Goal: Task Accomplishment & Management: Manage account settings

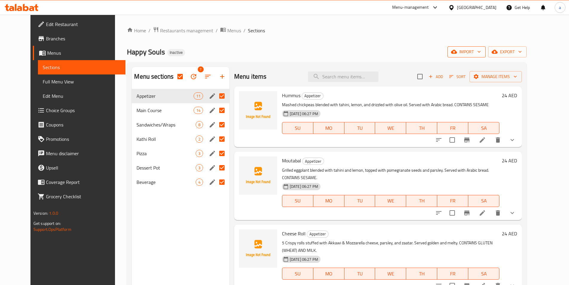
click at [481, 54] on span "import" at bounding box center [466, 51] width 29 height 7
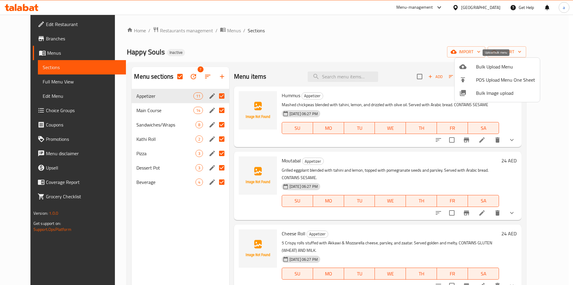
click at [472, 68] on div at bounding box center [468, 66] width 17 height 7
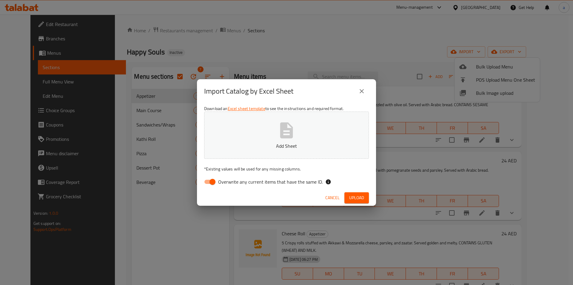
click at [251, 181] on span "Overwrite any current items that have the same ID." at bounding box center [270, 181] width 105 height 7
click at [230, 181] on input "Overwrite any current items that have the same ID." at bounding box center [213, 181] width 34 height 11
checkbox input "false"
click at [266, 145] on p "Add Sheet" at bounding box center [287, 145] width 146 height 7
click at [359, 198] on span "Upload" at bounding box center [356, 197] width 15 height 7
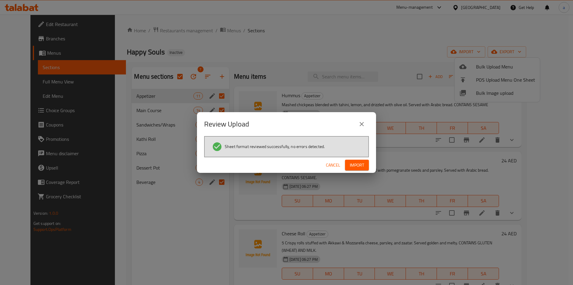
click at [360, 168] on span "Import" at bounding box center [357, 164] width 14 height 7
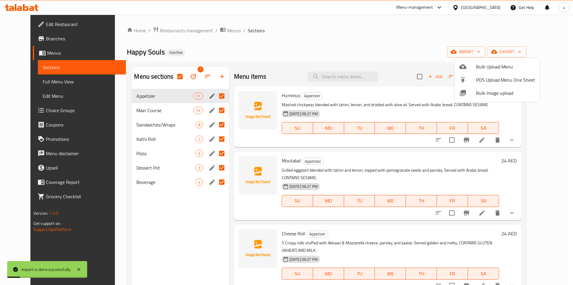
checkbox input "false"
click at [164, 113] on div at bounding box center [286, 142] width 573 height 285
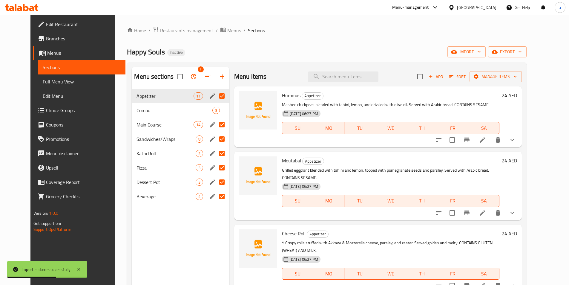
click at [152, 114] on div "Combo 3" at bounding box center [180, 110] width 97 height 14
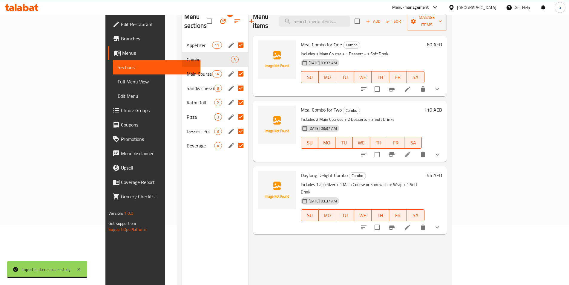
scroll to position [84, 0]
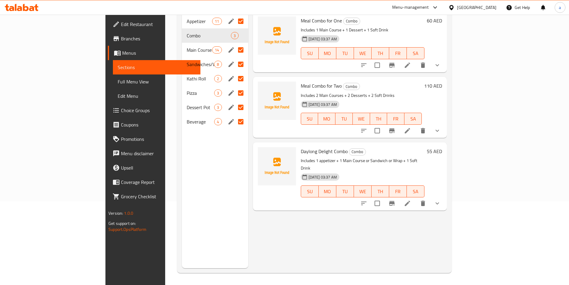
click at [113, 87] on link "Full Menu View" at bounding box center [157, 81] width 88 height 14
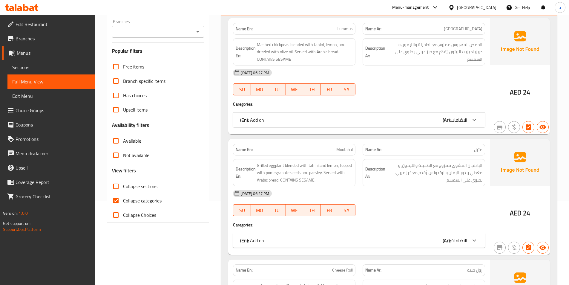
click at [139, 200] on span "Collapse categories" at bounding box center [142, 200] width 39 height 7
click at [123, 200] on input "Collapse categories" at bounding box center [116, 200] width 14 height 14
checkbox input "false"
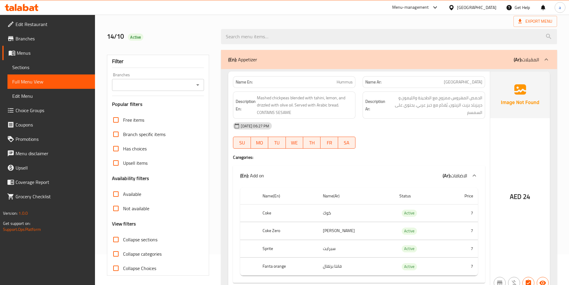
scroll to position [60, 0]
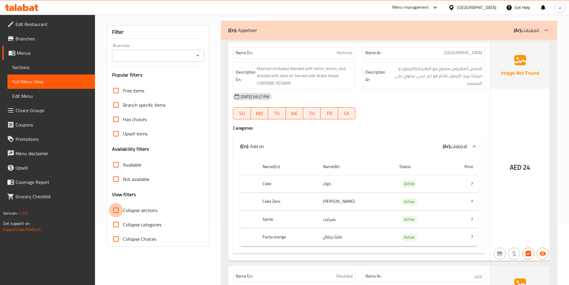
click at [116, 207] on input "Collapse sections" at bounding box center [116, 210] width 14 height 14
checkbox input "true"
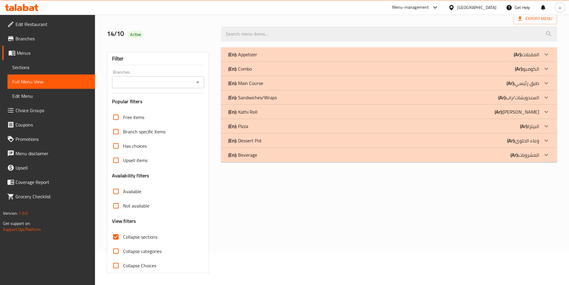
scroll to position [33, 0]
click at [277, 70] on div "(En): Combo (Ar): الكومبو" at bounding box center [383, 68] width 311 height 7
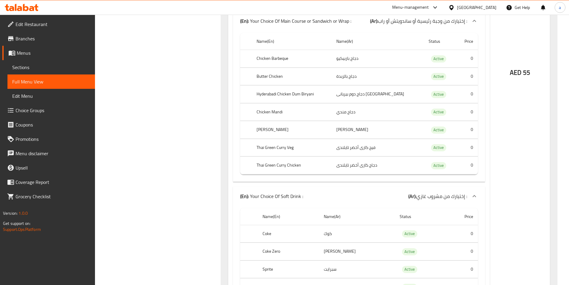
scroll to position [2183, 0]
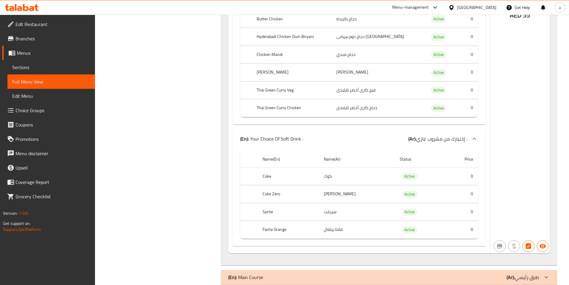
click at [28, 69] on span "Sections" at bounding box center [51, 67] width 78 height 7
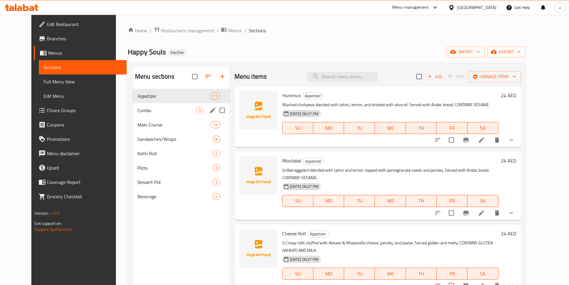
click at [216, 111] on input "Menu sections" at bounding box center [222, 110] width 13 height 13
checkbox input "true"
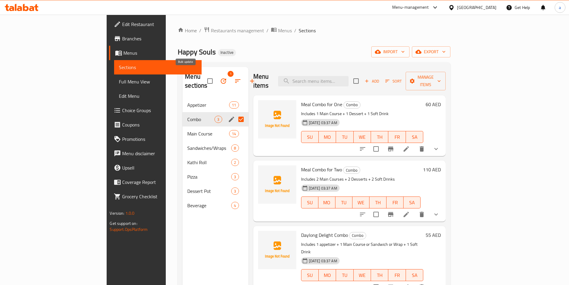
click at [220, 79] on icon "button" at bounding box center [223, 80] width 7 height 7
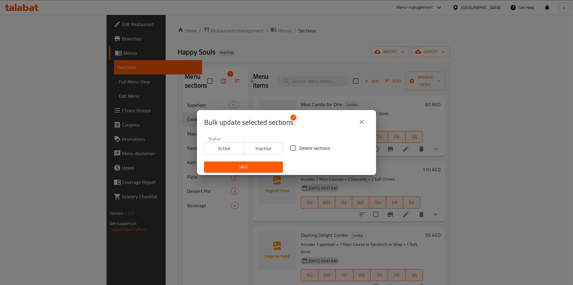
click at [294, 148] on input "Delete sections" at bounding box center [293, 148] width 13 height 13
checkbox input "true"
click at [261, 165] on span "Save" at bounding box center [243, 166] width 69 height 7
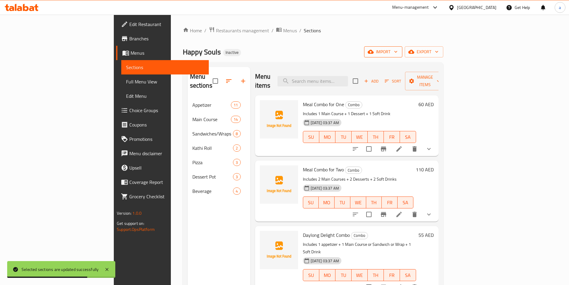
click at [398, 55] on span "import" at bounding box center [383, 51] width 29 height 7
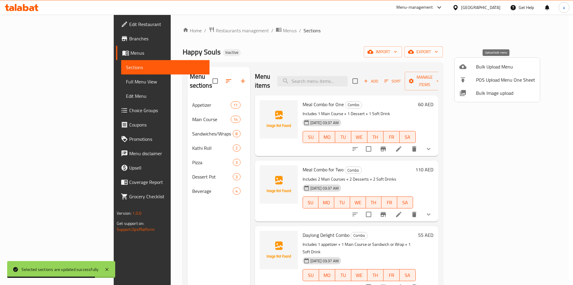
click at [487, 67] on span "Bulk Upload Menu" at bounding box center [505, 66] width 59 height 7
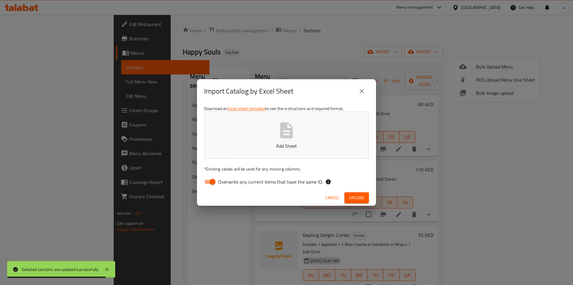
click at [265, 182] on span "Overwrite any current items that have the same ID." at bounding box center [270, 181] width 105 height 7
click at [230, 182] on input "Overwrite any current items that have the same ID." at bounding box center [213, 181] width 34 height 11
checkbox input "false"
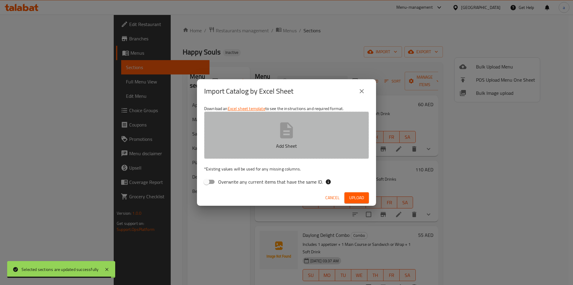
click at [273, 138] on button "Add Sheet" at bounding box center [286, 134] width 165 height 47
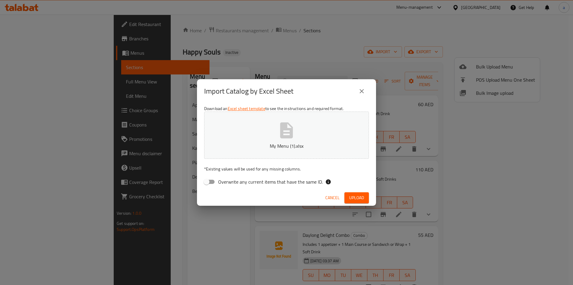
click at [355, 196] on span "Upload" at bounding box center [356, 197] width 15 height 7
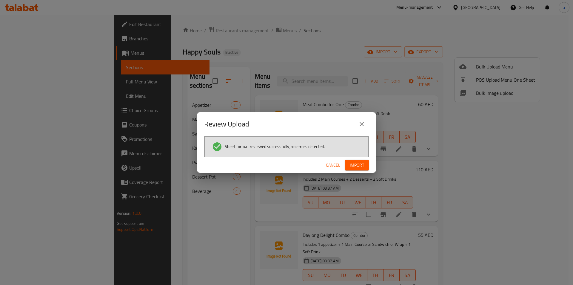
click at [358, 169] on button "Import" at bounding box center [357, 164] width 24 height 11
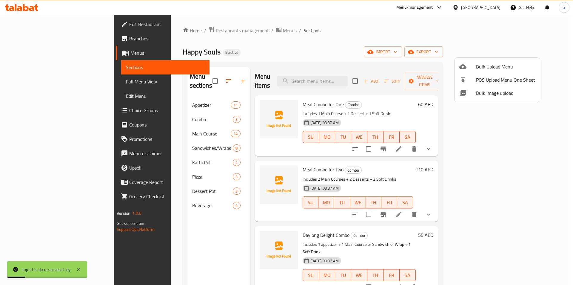
click at [48, 84] on div at bounding box center [286, 142] width 573 height 285
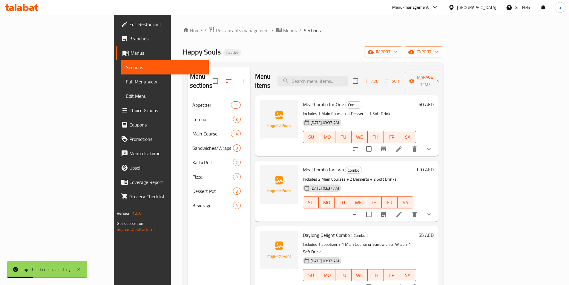
click at [126, 84] on span "Full Menu View" at bounding box center [165, 81] width 78 height 7
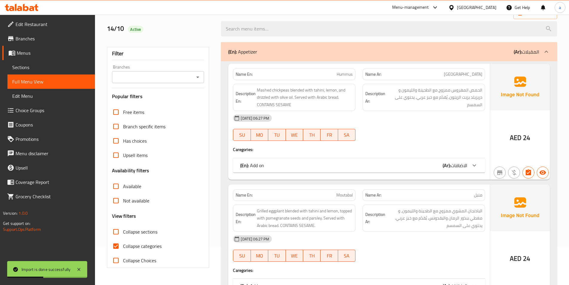
scroll to position [90, 0]
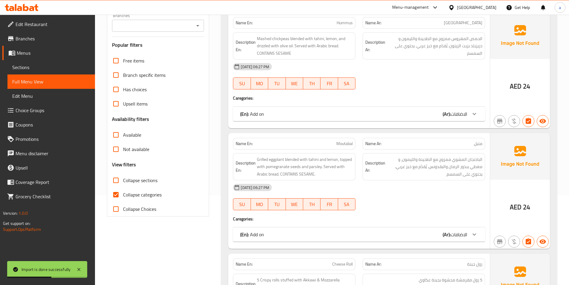
click at [122, 196] on input "Collapse categories" at bounding box center [116, 194] width 14 height 14
checkbox input "false"
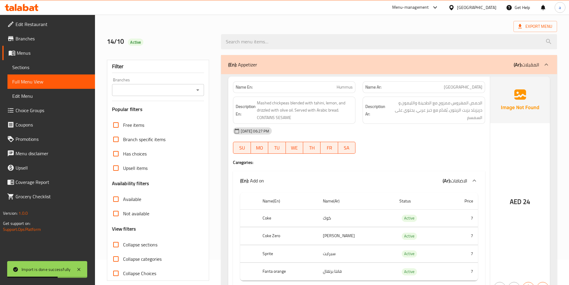
scroll to position [0, 0]
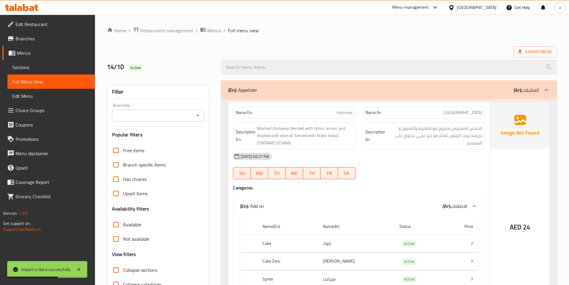
click at [288, 92] on div "(En): Appetizer (Ar): المقبلات" at bounding box center [383, 89] width 311 height 7
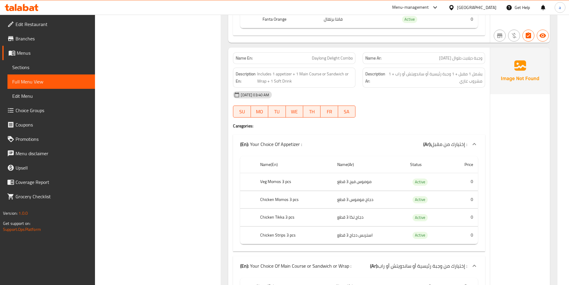
scroll to position [1822, 0]
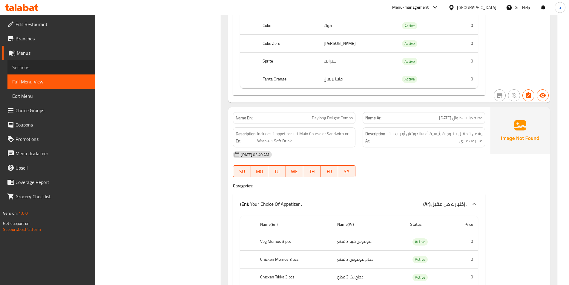
click at [61, 70] on span "Sections" at bounding box center [51, 67] width 78 height 7
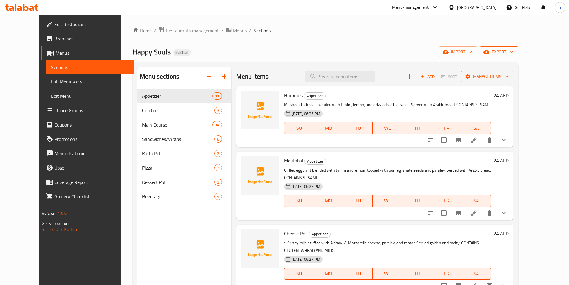
click at [513, 54] on span "export" at bounding box center [498, 51] width 29 height 7
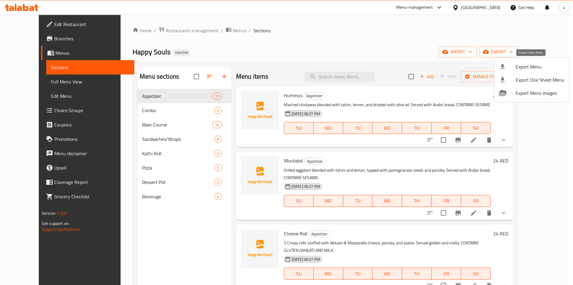
click at [522, 62] on li "Export Menu" at bounding box center [532, 66] width 75 height 13
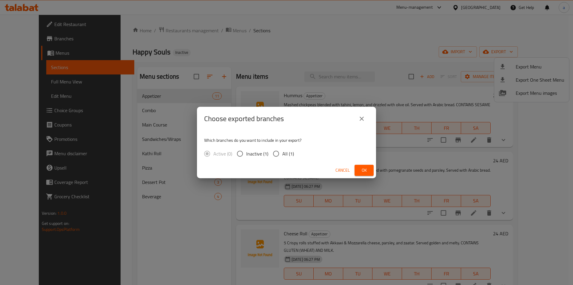
click at [287, 155] on span "All (1)" at bounding box center [289, 153] width 12 height 7
click at [283, 155] on input "All (1)" at bounding box center [276, 153] width 13 height 13
radio input "true"
drag, startPoint x: 372, startPoint y: 167, endPoint x: 456, endPoint y: 9, distance: 178.9
click at [376, 158] on div "Choose exported branches Which branches do you want to include in your export? …" at bounding box center [286, 142] width 179 height 71
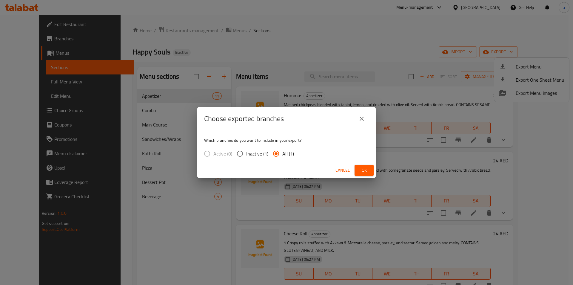
click at [366, 167] on span "Ok" at bounding box center [365, 169] width 10 height 7
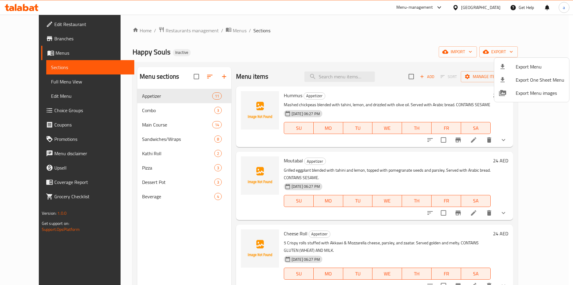
click at [30, 82] on div at bounding box center [286, 142] width 573 height 285
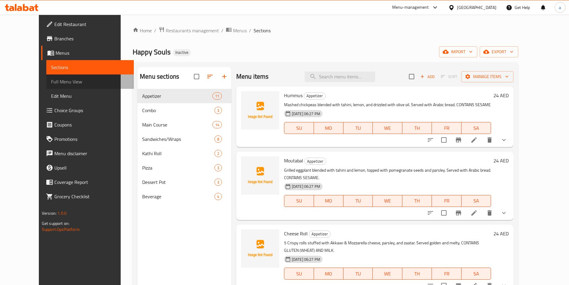
click at [51, 82] on span "Full Menu View" at bounding box center [90, 81] width 78 height 7
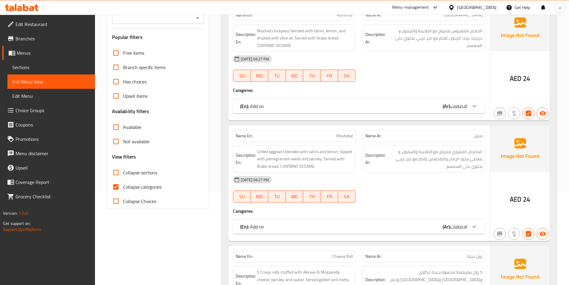
scroll to position [119, 0]
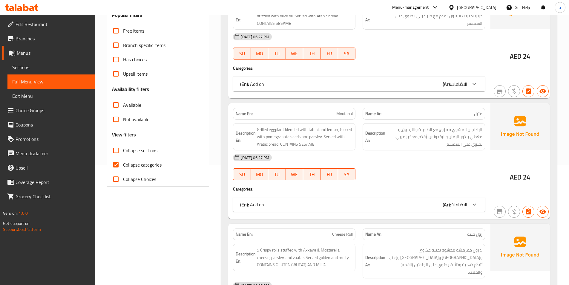
click at [118, 162] on input "Collapse categories" at bounding box center [116, 164] width 14 height 14
checkbox input "false"
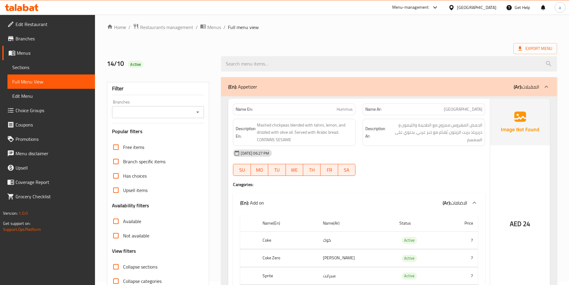
scroll to position [0, 0]
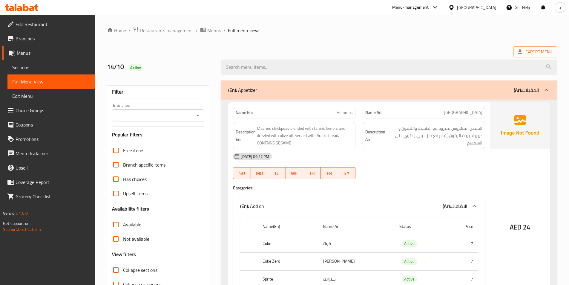
click at [249, 91] on p "(En): Appetizer" at bounding box center [242, 89] width 29 height 7
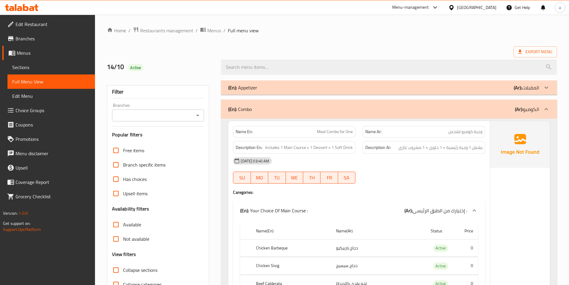
click at [353, 111] on div "(En): Combo (Ar): الكومبو" at bounding box center [383, 108] width 311 height 7
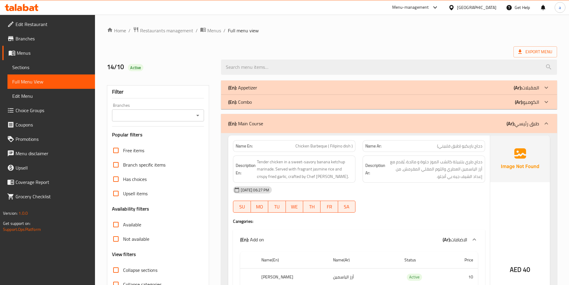
click at [332, 122] on div "(En): Main Course (Ar): طبق رئيسي" at bounding box center [383, 123] width 311 height 7
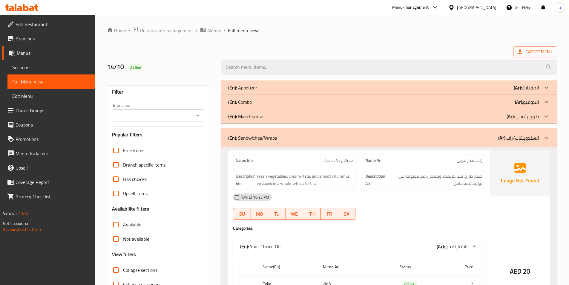
click at [324, 135] on div "(En): Sandwiches/Wraps (Ar): السندويشات/راب" at bounding box center [383, 137] width 311 height 7
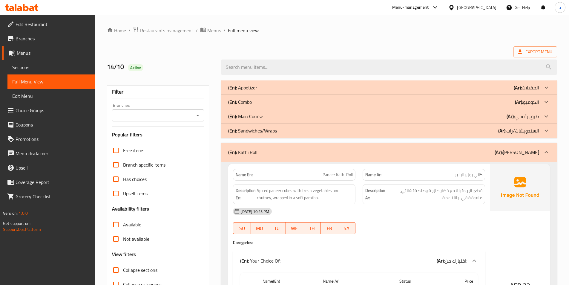
click at [311, 147] on div "(En): [PERSON_NAME] (Ar): [PERSON_NAME]" at bounding box center [389, 151] width 336 height 19
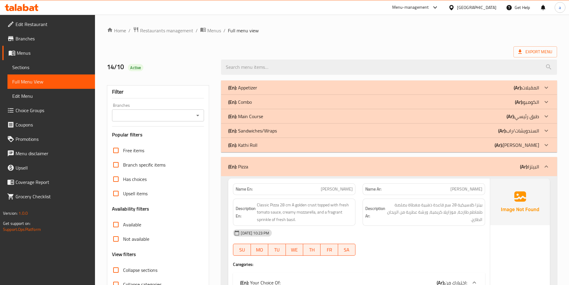
click at [306, 163] on div "(En): Pizza (Ar): البيتزا" at bounding box center [383, 166] width 311 height 7
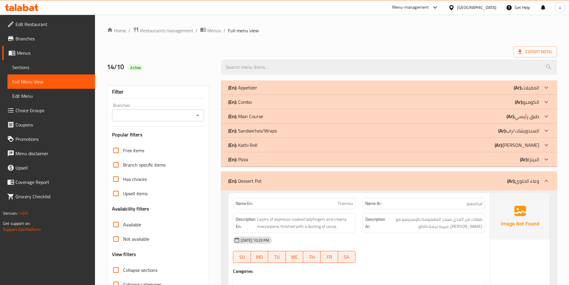
click at [294, 176] on div "(En): Dessert Pot (Ar): وعاء الحلوى" at bounding box center [389, 180] width 336 height 19
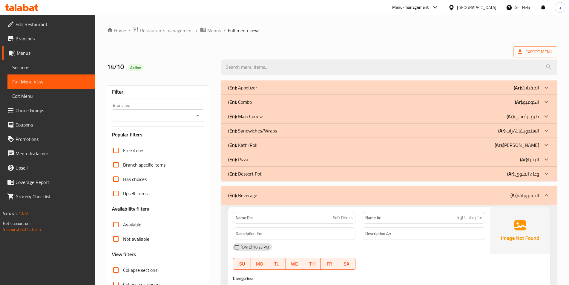
click at [287, 190] on div "(En): Beverage (Ar): المشروبات" at bounding box center [389, 194] width 336 height 19
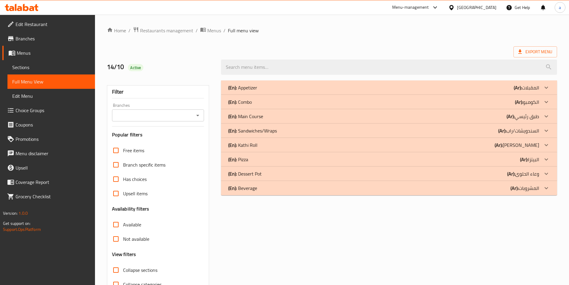
click at [266, 105] on div "(En): Combo (Ar): الكومبو" at bounding box center [383, 101] width 311 height 7
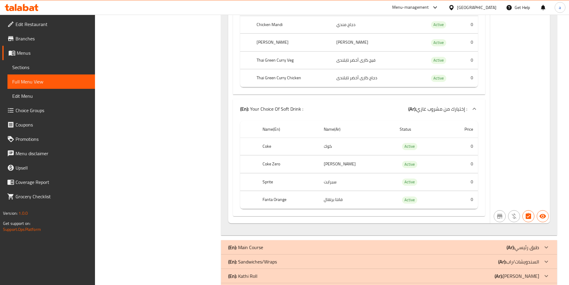
scroll to position [2147, 0]
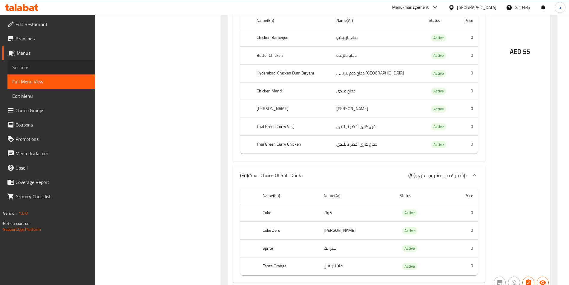
click at [68, 69] on span "Sections" at bounding box center [51, 67] width 78 height 7
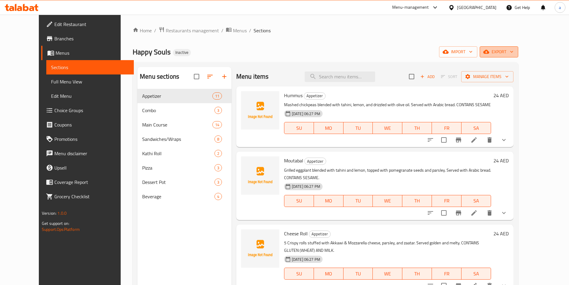
click at [513, 53] on span "export" at bounding box center [498, 51] width 29 height 7
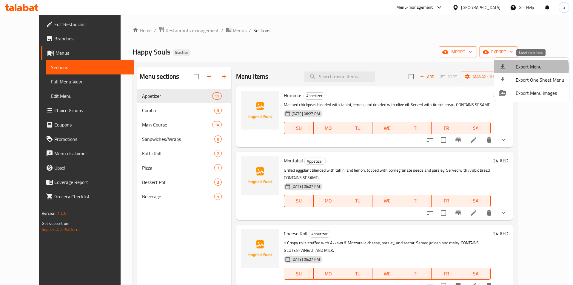
click at [517, 68] on span "Export Menu" at bounding box center [540, 66] width 49 height 7
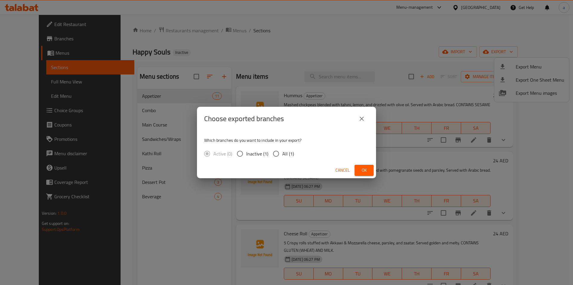
click at [293, 157] on span "All (1)" at bounding box center [289, 153] width 12 height 7
click at [283, 157] on input "All (1)" at bounding box center [276, 153] width 13 height 13
radio input "true"
click at [369, 171] on span "Ok" at bounding box center [365, 169] width 10 height 7
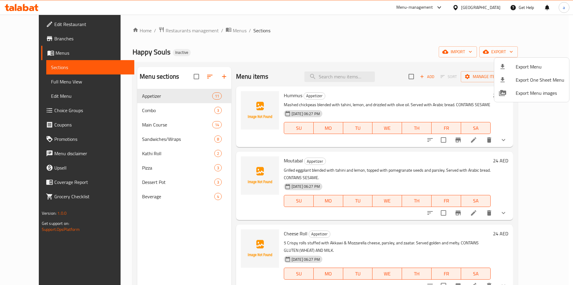
click at [30, 10] on div at bounding box center [286, 142] width 573 height 285
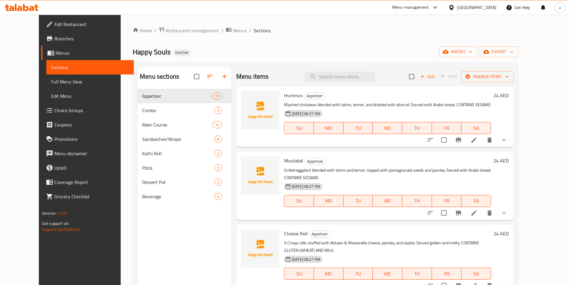
click at [31, 8] on icon at bounding box center [31, 8] width 5 height 5
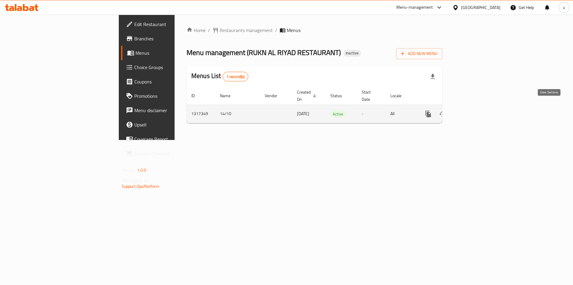
click at [475, 110] on icon "enhanced table" at bounding box center [471, 113] width 7 height 7
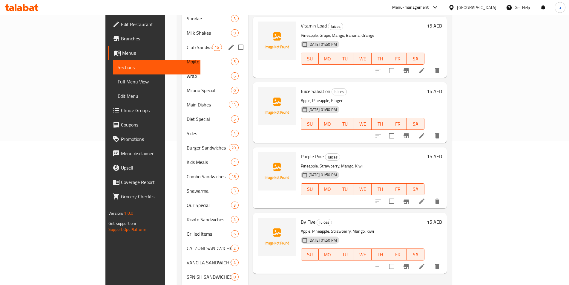
scroll to position [153, 0]
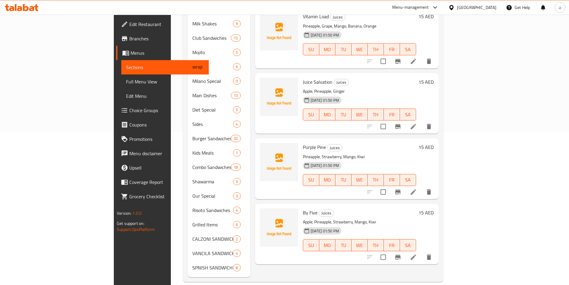
click at [184, 271] on div "Menu sections Juices 5 Special Juices 11 Falooda 7 Bottle Juice 1 Sundae 3 Milk…" at bounding box center [313, 95] width 260 height 372
click at [171, 276] on div "Home / Restaurants management / Menus / Sections RUKN AL RIYAD RESTAURANT Inact…" at bounding box center [313, 78] width 284 height 432
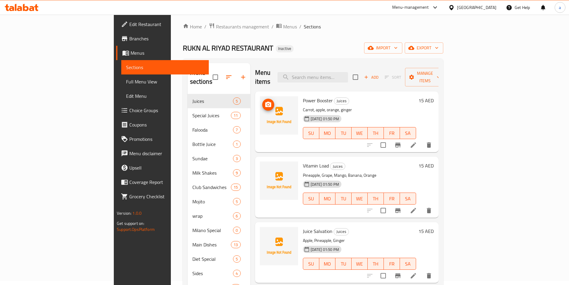
scroll to position [0, 0]
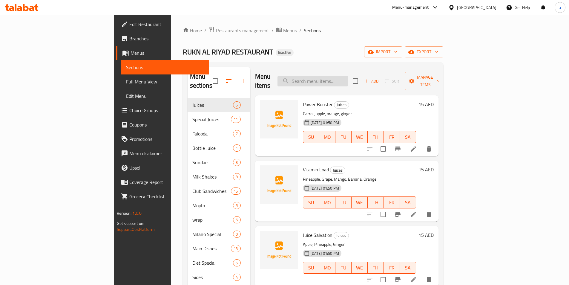
click at [342, 79] on input "search" at bounding box center [312, 81] width 70 height 10
paste input "Strips Family Meal"
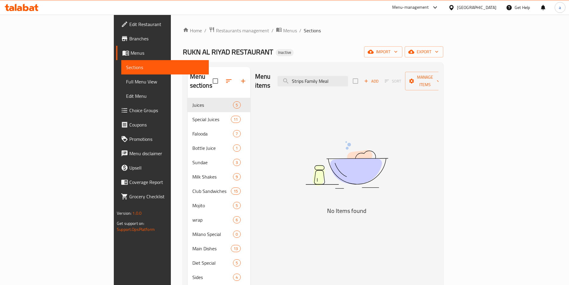
type input "Strips Family Meal"
click at [346, 82] on input "Strips Family Meal" at bounding box center [312, 81] width 70 height 10
click at [209, 75] on input "checkbox" at bounding box center [215, 81] width 13 height 13
checkbox input "true"
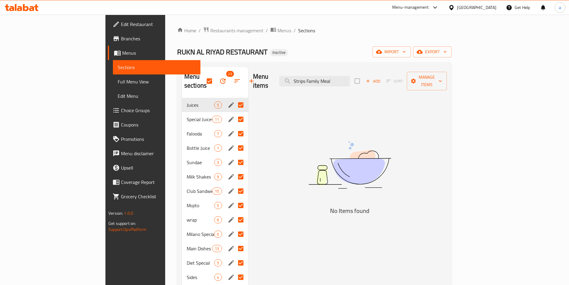
click at [321, 187] on img at bounding box center [349, 164] width 149 height 79
click at [302, 183] on div "Menu items Strips Family Meal Add Sort Manage items No Items found" at bounding box center [347, 248] width 199 height 363
click at [350, 78] on input "Strips Family Meal" at bounding box center [314, 81] width 70 height 10
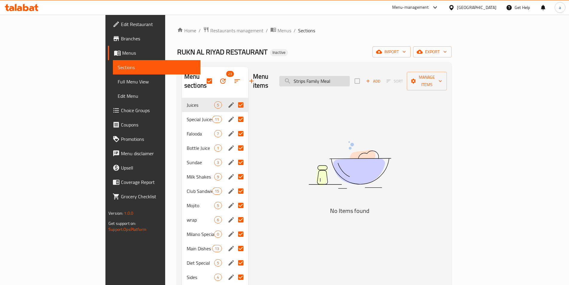
paste input "awberry Sandae"
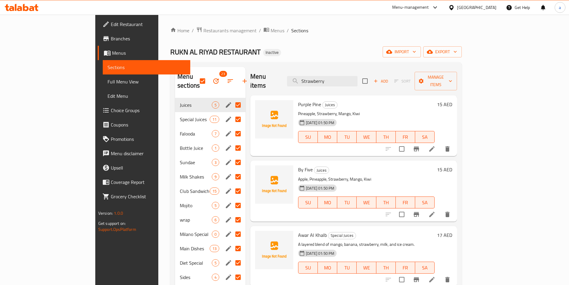
click at [279, 56] on div "RUKN AL RIYAD RESTAURANT Inactive import export" at bounding box center [315, 51] width 291 height 11
click at [353, 78] on input "Strawberry" at bounding box center [322, 81] width 70 height 10
paste input "Pomegranate Seeds"
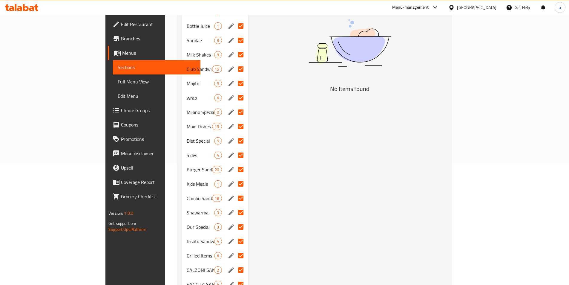
scroll to position [93, 0]
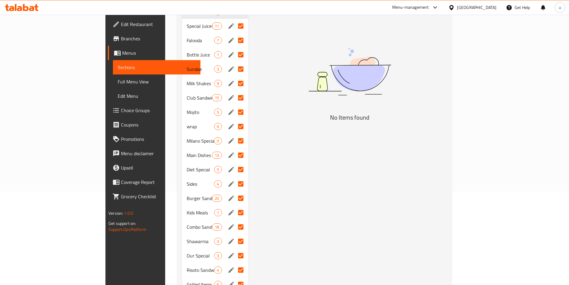
click at [299, 185] on div "Menu items Pomegranate Seeds Add Sort Manage items No Items found" at bounding box center [347, 155] width 199 height 363
click at [339, 179] on div "Menu items Pomegranate Seeds Add Sort Manage items No Items found" at bounding box center [347, 155] width 199 height 363
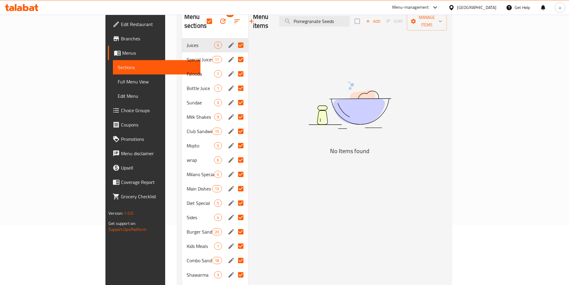
scroll to position [149, 0]
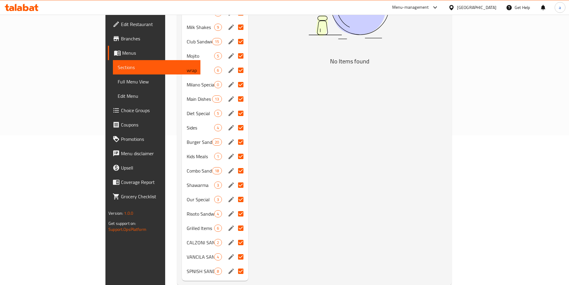
click at [314, 195] on div "Menu items Pomegranate Seeds Add Sort Manage items No Items found" at bounding box center [347, 99] width 199 height 363
click at [277, 192] on div "Menu items Pomegranate Seeds Add Sort Manage items No Items found" at bounding box center [347, 99] width 199 height 363
click at [439, 154] on div "Menu items Pomegranate Seeds Add Sort Manage items No Items found" at bounding box center [347, 99] width 199 height 363
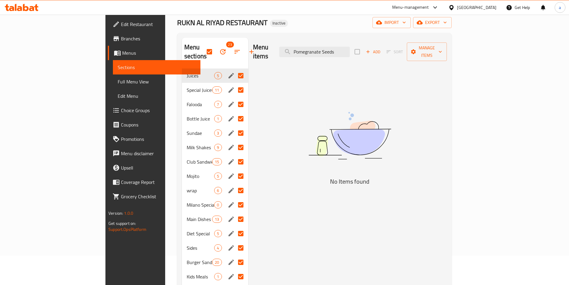
scroll to position [0, 0]
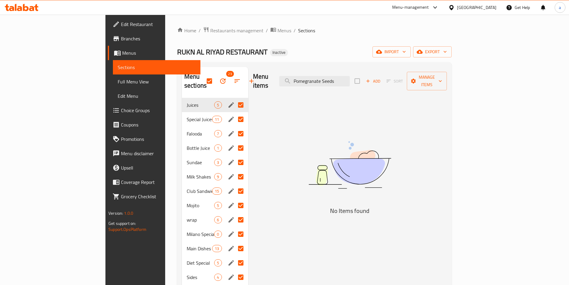
click at [347, 83] on div "Menu items Pomegranate Seeds Add Sort Manage items" at bounding box center [350, 81] width 194 height 28
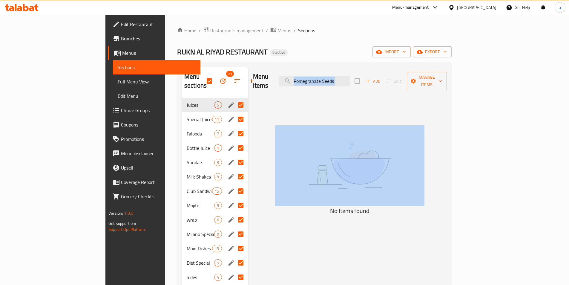
click at [346, 83] on div "Menu items Pomegranate Seeds Add Sort Manage items" at bounding box center [350, 81] width 194 height 28
click at [348, 78] on input "Pomegranate Seeds" at bounding box center [314, 81] width 70 height 10
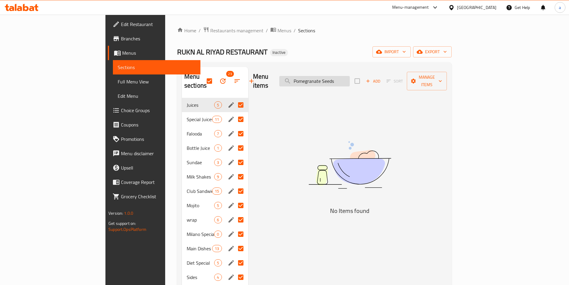
click at [348, 78] on input "Pomegranate Seeds" at bounding box center [314, 81] width 70 height 10
paste input "Burj Khaleefa"
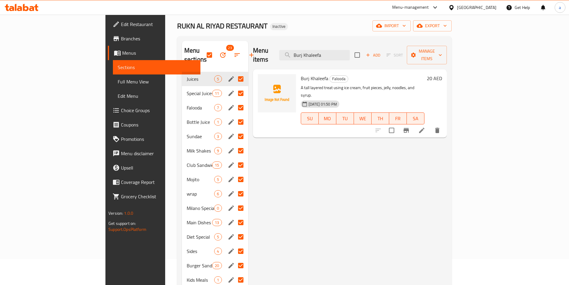
scroll to position [60, 0]
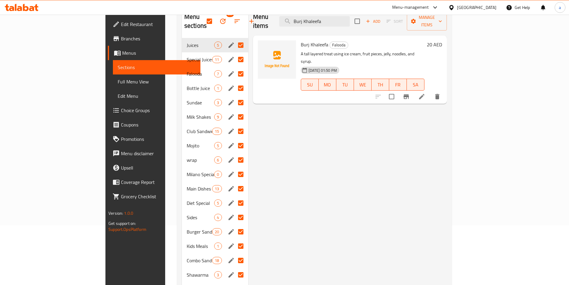
click at [182, 70] on div "Falooda 7" at bounding box center [215, 74] width 66 height 14
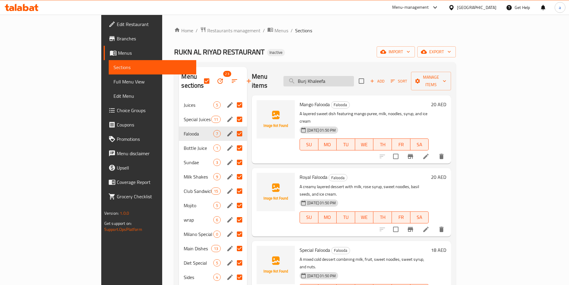
click at [349, 78] on input "Burj Khaleefa" at bounding box center [318, 81] width 70 height 10
paste input "Mix Ice Cream"
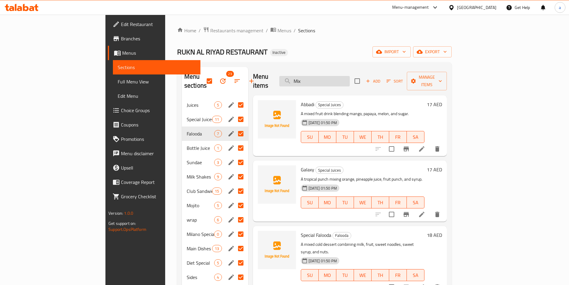
click at [344, 78] on input "Mix" at bounding box center [314, 81] width 70 height 10
paste input "Pomegranate Seeds"
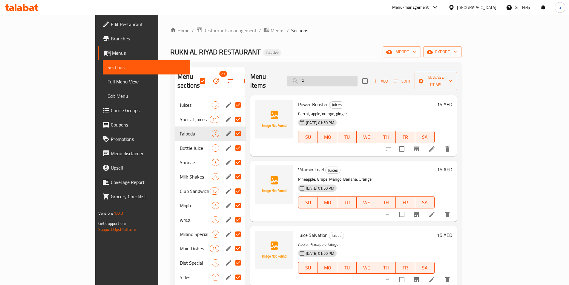
click at [356, 76] on input "P" at bounding box center [322, 81] width 70 height 10
paste input "Kiwi Bricks"
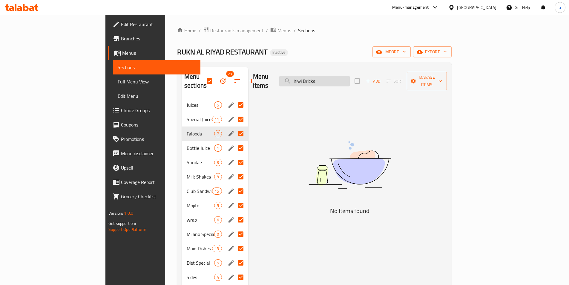
click at [345, 77] on input "Kiwi Bricks" at bounding box center [314, 81] width 70 height 10
paste input "Mango"
click at [348, 78] on input "Mango Bricks" at bounding box center [314, 81] width 70 height 10
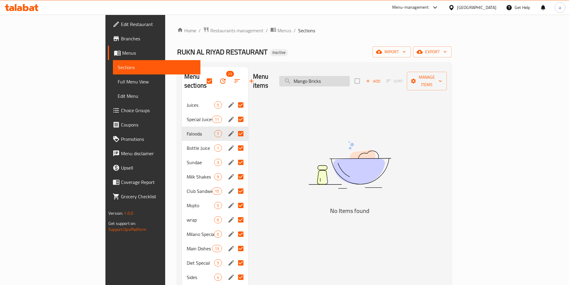
click at [348, 78] on input "Mango Bricks" at bounding box center [314, 81] width 70 height 10
paste input "Thabakath"
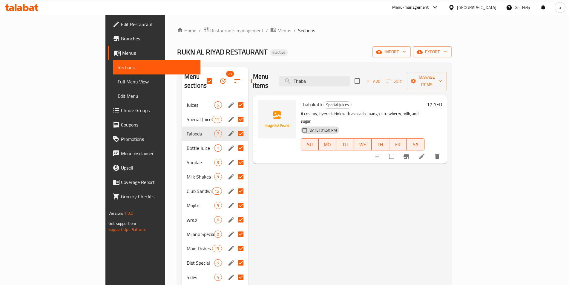
click at [301, 100] on span "Thabakath" at bounding box center [312, 104] width 22 height 9
copy h6 "Thabakath"
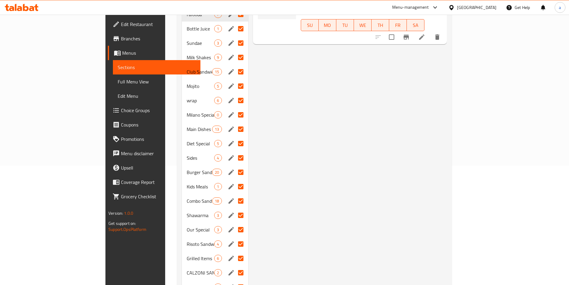
scroll to position [119, 0]
click at [187, 111] on span "Milano Special" at bounding box center [201, 114] width 28 height 7
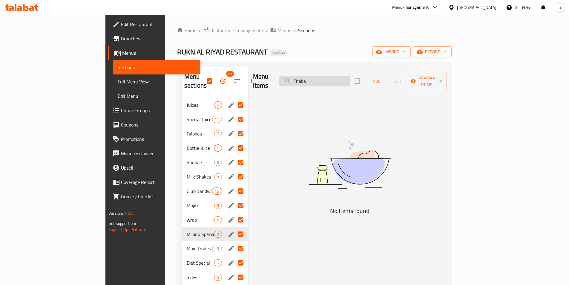
click at [343, 76] on input "Thaba" at bounding box center [314, 81] width 70 height 10
paste input "Milano Burger"
click at [350, 78] on input "Mila" at bounding box center [314, 81] width 70 height 10
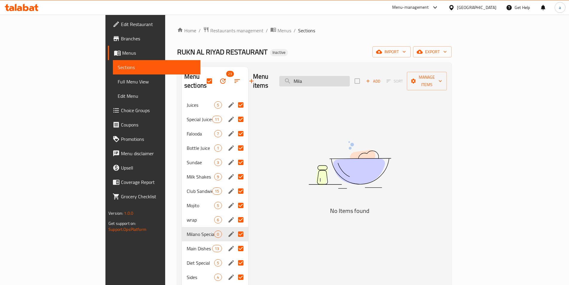
click at [350, 78] on input "Mila" at bounding box center [314, 81] width 70 height 10
paste input "no Combo"
type input "Milano Combo"
click at [187, 230] on span "Milano Special" at bounding box center [201, 233] width 28 height 7
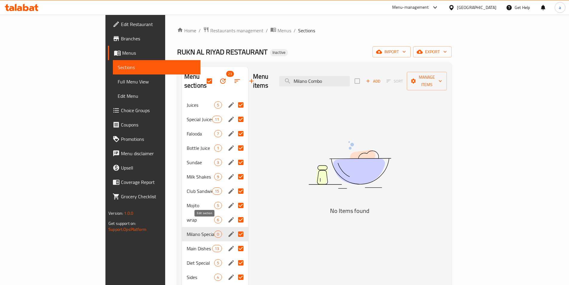
click at [228, 230] on icon "edit" at bounding box center [231, 233] width 7 height 7
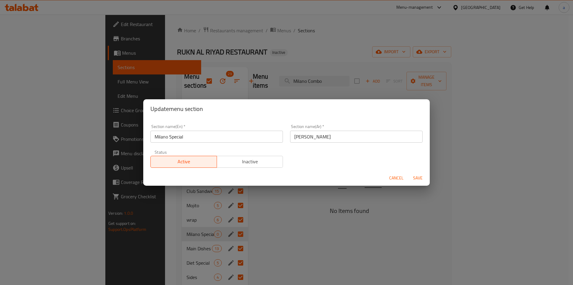
click at [198, 141] on input "Milano Special" at bounding box center [217, 137] width 133 height 12
click at [397, 177] on span "Cancel" at bounding box center [396, 177] width 14 height 7
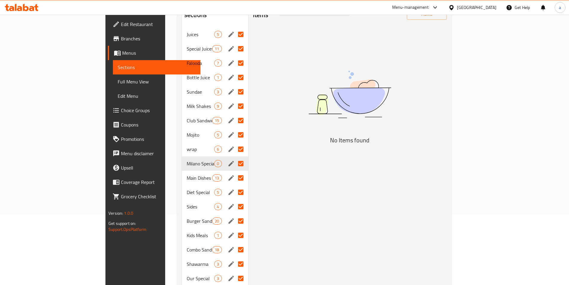
scroll to position [60, 0]
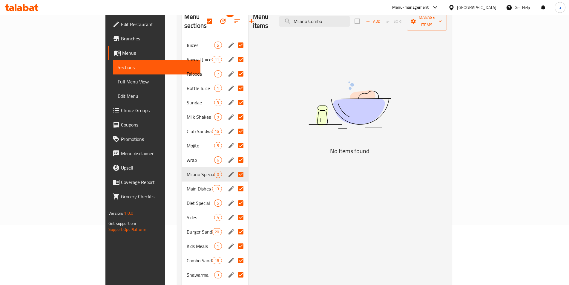
click at [228, 71] on icon "edit" at bounding box center [230, 73] width 5 height 5
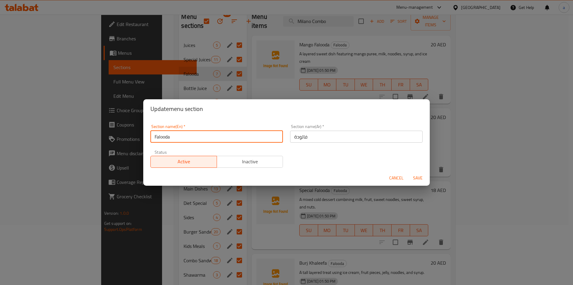
click at [168, 139] on input "Falooda" at bounding box center [217, 137] width 133 height 12
click at [392, 176] on span "Cancel" at bounding box center [396, 177] width 14 height 7
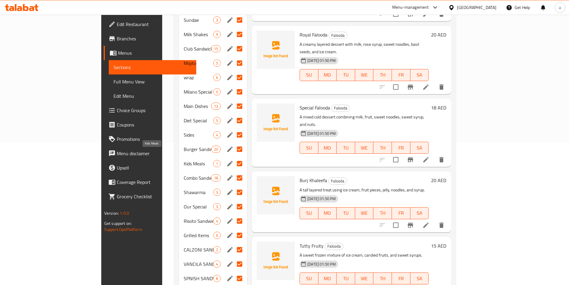
scroll to position [153, 0]
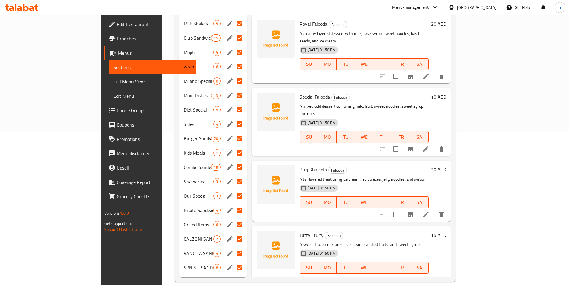
click at [179, 134] on div "Burger Sandwiches 20" at bounding box center [213, 138] width 68 height 14
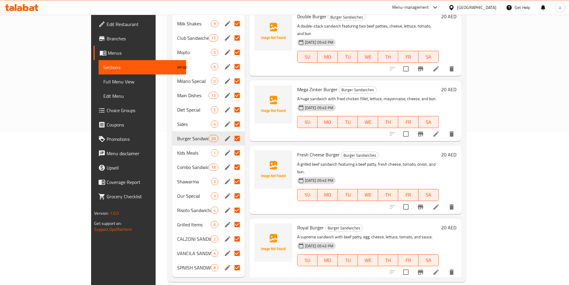
click at [174, 269] on div "Menu sections 23 Juices 5 Special Juices 11 Falooda 7 Bottle Juice 1 Sundae 3 M…" at bounding box center [317, 95] width 298 height 372
click at [194, 272] on div "Menu sections 23 Juices 5 Special Juices 11 Falooda 7 Bottle Juice 1 Sundae 3 M…" at bounding box center [317, 95] width 298 height 372
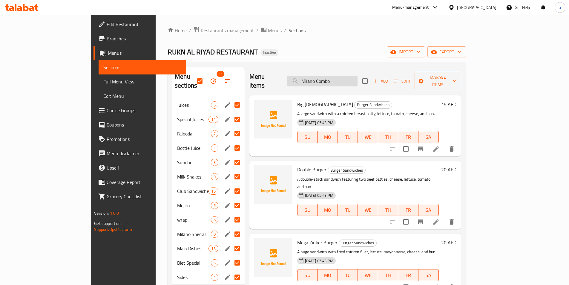
click at [338, 78] on input "Milano Combo" at bounding box center [322, 81] width 70 height 10
paste input "Family Meal"
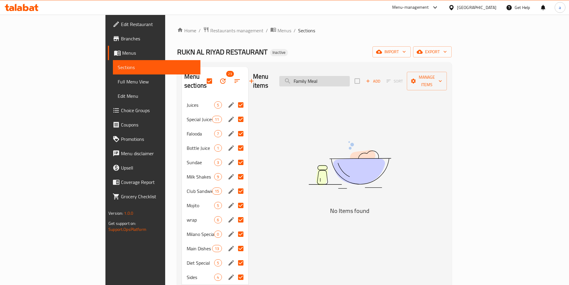
paste input "Cheese Salad"
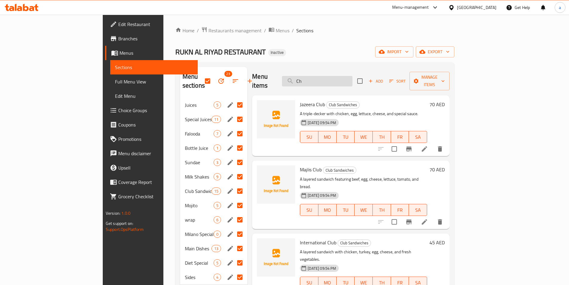
type input "C"
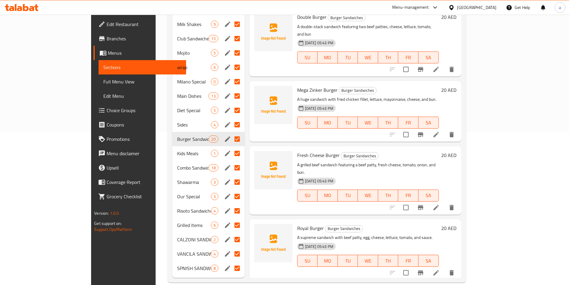
scroll to position [153, 0]
click at [172, 88] on div "Main Dishes 13" at bounding box center [208, 95] width 72 height 14
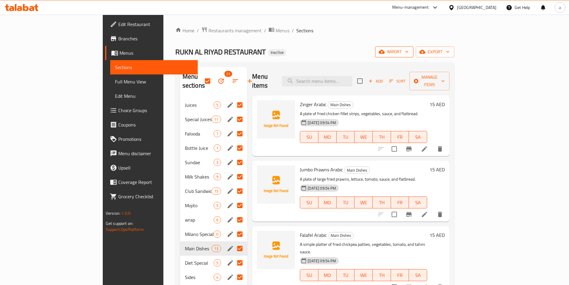
click at [385, 50] on icon "button" at bounding box center [382, 52] width 6 height 4
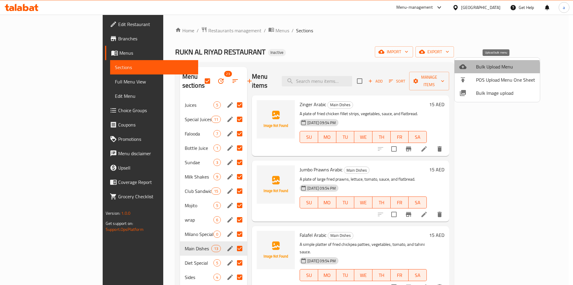
click at [487, 70] on span "Bulk Upload Menu" at bounding box center [505, 66] width 59 height 7
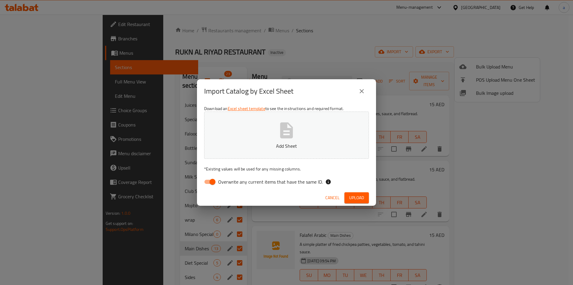
click at [244, 185] on span "Overwrite any current items that have the same ID." at bounding box center [270, 181] width 105 height 7
click at [230, 185] on input "Overwrite any current items that have the same ID." at bounding box center [213, 181] width 34 height 11
checkbox input "false"
click at [243, 155] on button "Add Sheet" at bounding box center [286, 134] width 165 height 47
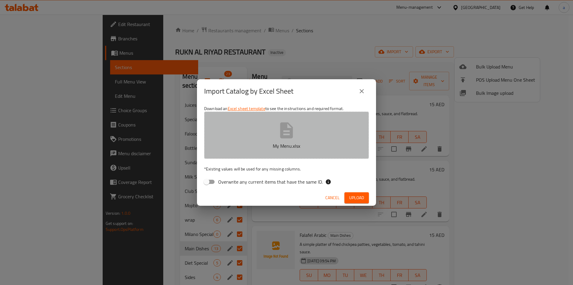
click at [291, 134] on icon "button" at bounding box center [286, 130] width 13 height 16
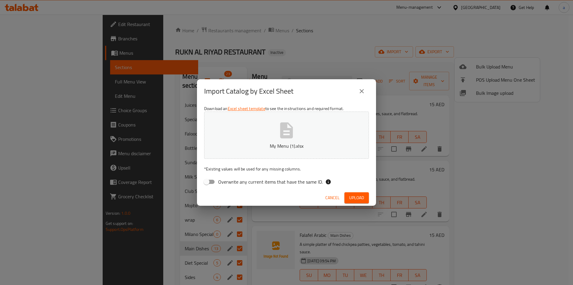
click at [357, 196] on span "Upload" at bounding box center [356, 197] width 15 height 7
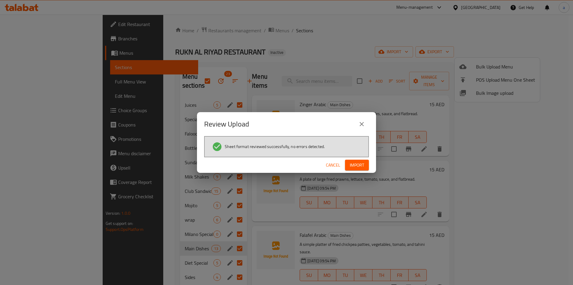
click at [356, 164] on span "Import" at bounding box center [357, 164] width 14 height 7
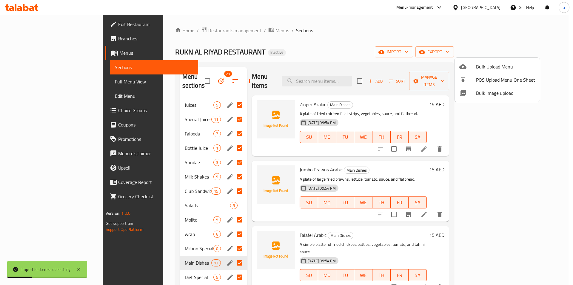
click at [169, 78] on div at bounding box center [286, 142] width 573 height 285
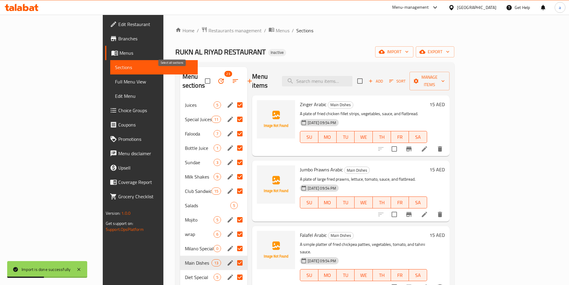
click at [201, 77] on input "checkbox" at bounding box center [207, 81] width 13 height 13
click at [201, 79] on input "checkbox" at bounding box center [207, 81] width 13 height 13
checkbox input "false"
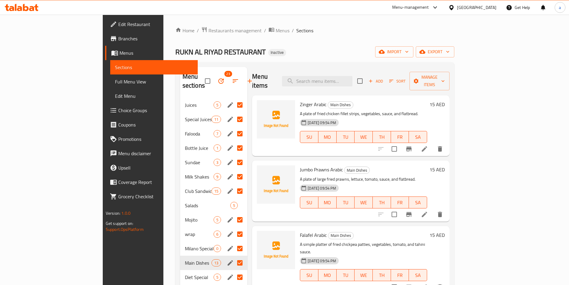
click at [234, 99] on input "Menu sections" at bounding box center [240, 105] width 13 height 13
checkbox input "false"
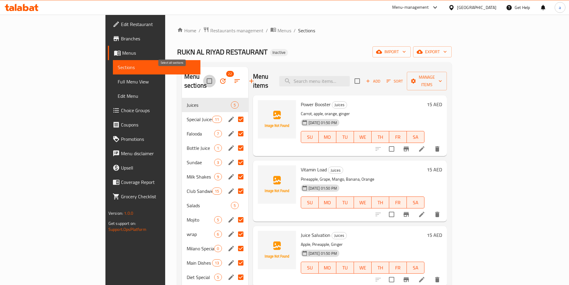
click at [203, 79] on input "checkbox" at bounding box center [209, 81] width 13 height 13
checkbox input "false"
click at [234, 199] on input "Menu sections" at bounding box center [240, 205] width 13 height 13
checkbox input "true"
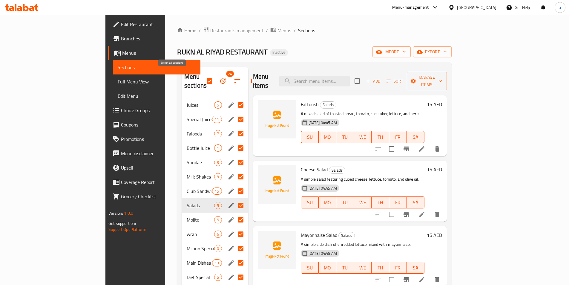
click at [203, 77] on input "checkbox" at bounding box center [209, 81] width 13 height 13
checkbox input "false"
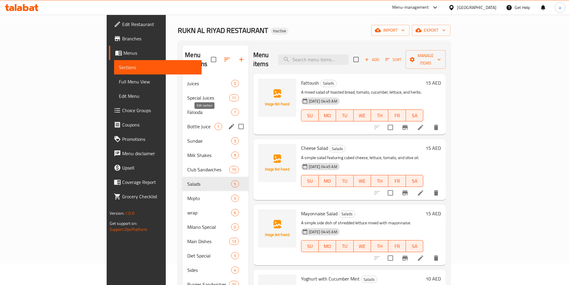
scroll to position [18, 0]
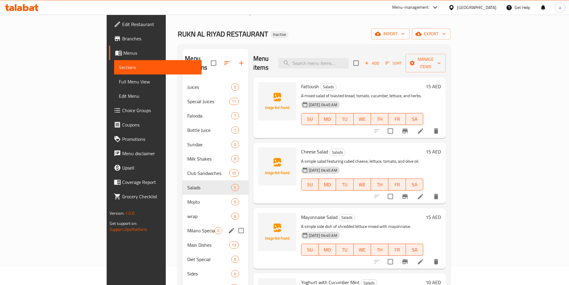
click at [235, 224] on input "Menu sections" at bounding box center [241, 230] width 13 height 13
checkbox input "true"
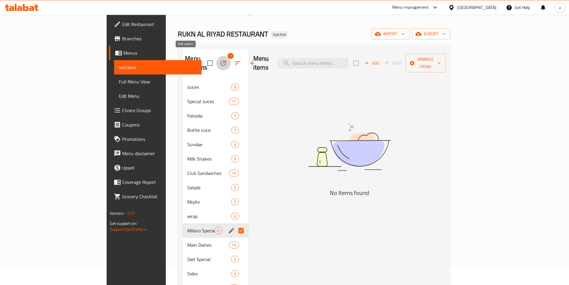
click at [220, 60] on icon "button" at bounding box center [223, 62] width 7 height 7
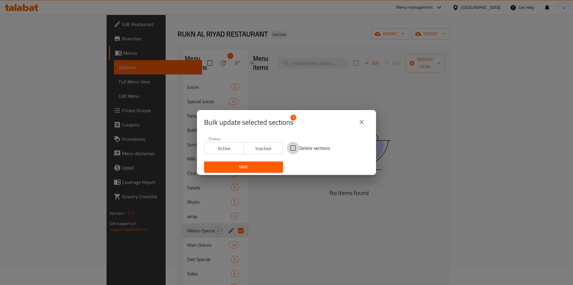
click at [297, 145] on input "Delete sections" at bounding box center [293, 148] width 13 height 13
checkbox input "true"
click at [274, 170] on span "Save" at bounding box center [243, 166] width 69 height 7
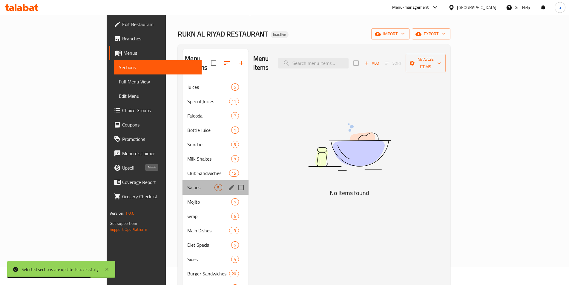
click at [187, 184] on span "Salads" at bounding box center [200, 187] width 27 height 7
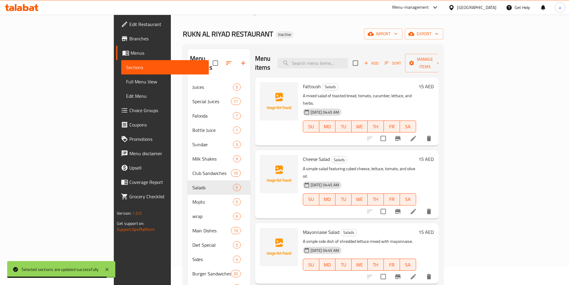
click at [121, 86] on link "Full Menu View" at bounding box center [165, 81] width 88 height 14
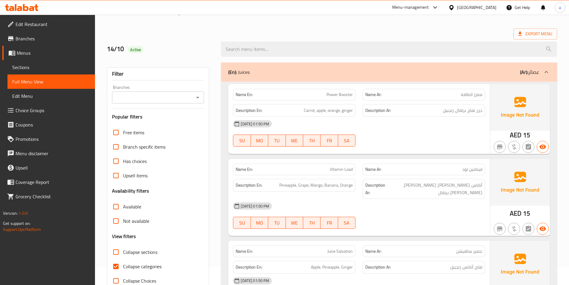
click at [118, 267] on input "Collapse categories" at bounding box center [116, 266] width 14 height 14
checkbox input "false"
click at [279, 75] on div "(En): Juices (Ar): عصائر" at bounding box center [383, 71] width 311 height 7
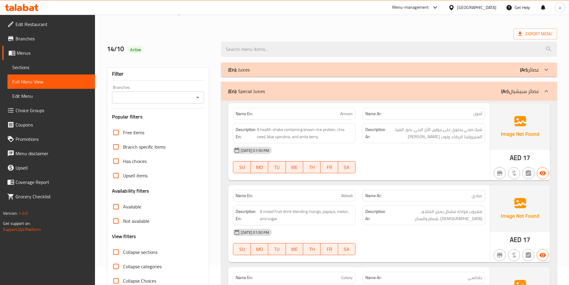
click at [271, 93] on div "(En): Special Juices (Ar): عصائر سبيشيال" at bounding box center [383, 91] width 311 height 7
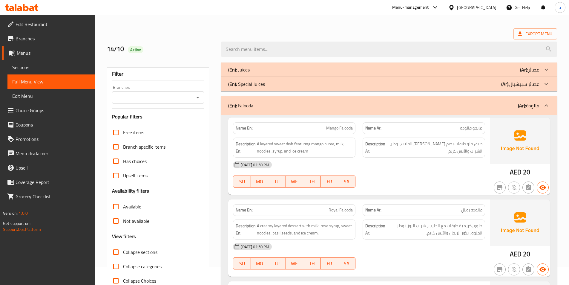
click at [263, 107] on div "(En): Falooda (Ar): فالودة" at bounding box center [383, 105] width 311 height 7
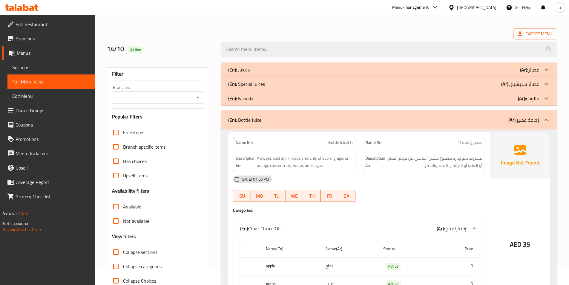
click at [260, 119] on p "(En): Bottle Juice" at bounding box center [244, 119] width 33 height 7
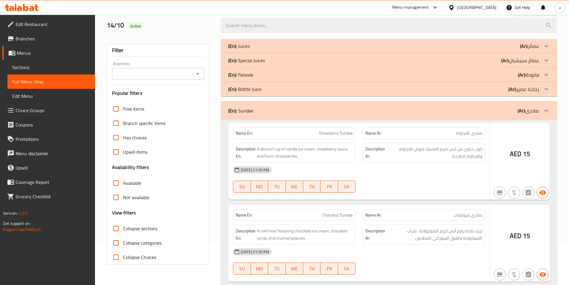
scroll to position [48, 0]
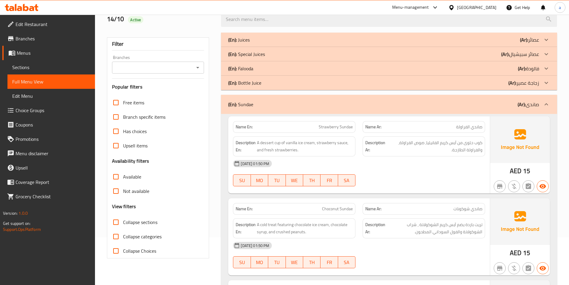
click at [261, 111] on div "(En): Sundae (Ar): صاندى" at bounding box center [389, 104] width 336 height 19
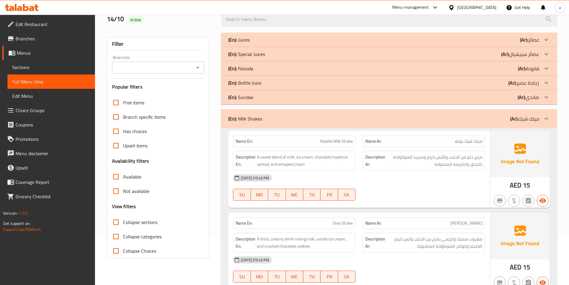
click at [263, 117] on div "(En): Milk Shakes (Ar): ميلك شيك" at bounding box center [383, 118] width 311 height 7
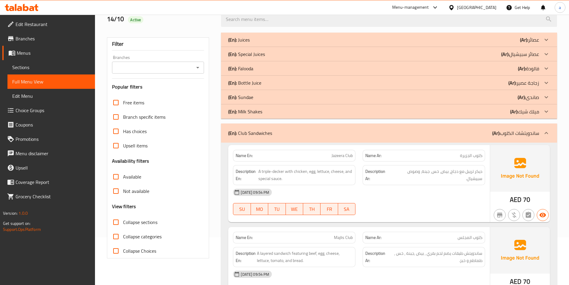
click at [260, 130] on p "(En): Club Sandwiches" at bounding box center [250, 132] width 44 height 7
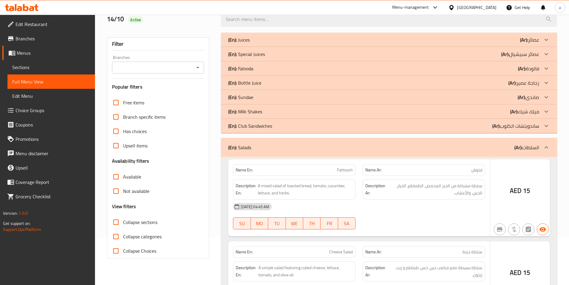
scroll to position [78, 0]
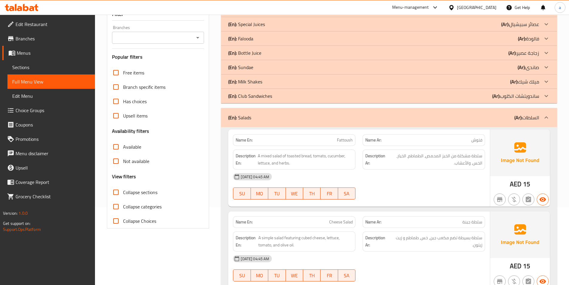
click at [261, 119] on div "(En): Salads (Ar): السلطات" at bounding box center [383, 117] width 311 height 7
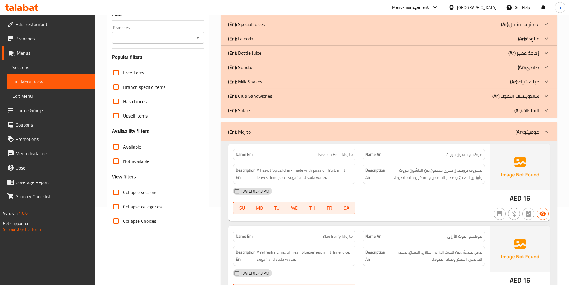
click at [262, 129] on div "(En): Mojito (Ar): موهيتو" at bounding box center [383, 131] width 311 height 7
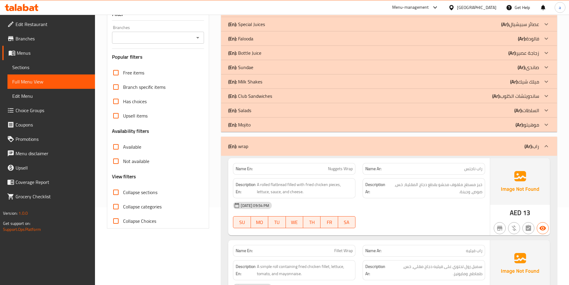
scroll to position [108, 0]
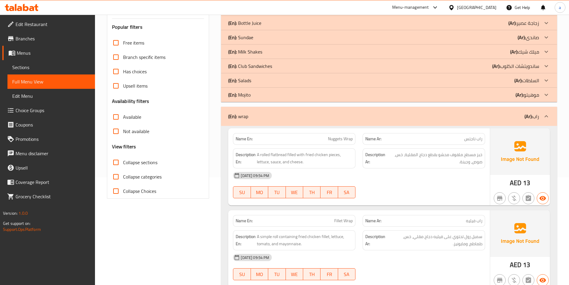
click at [262, 123] on div "(En): wrap (Ar): راب" at bounding box center [389, 116] width 336 height 19
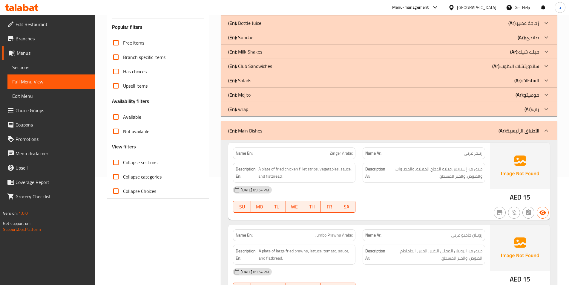
scroll to position [137, 0]
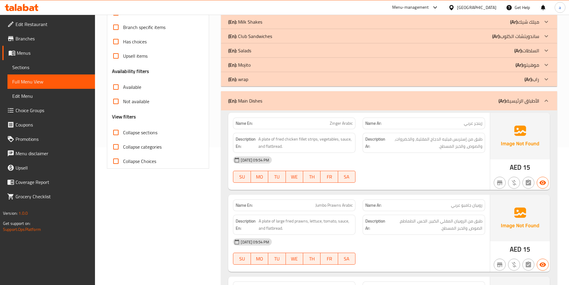
click at [266, 106] on div "(En): Main Dishes (Ar): الأطباق الرئيسية" at bounding box center [389, 100] width 336 height 19
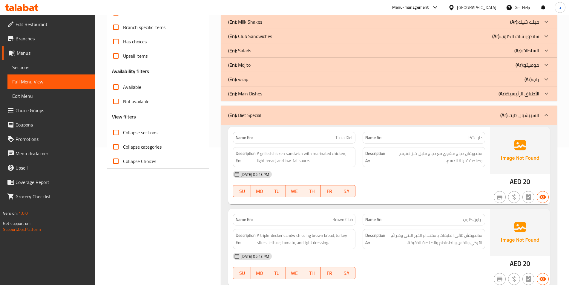
click at [265, 110] on div "(En): Diet Special (Ar): السبيشيال دايت" at bounding box center [389, 114] width 336 height 19
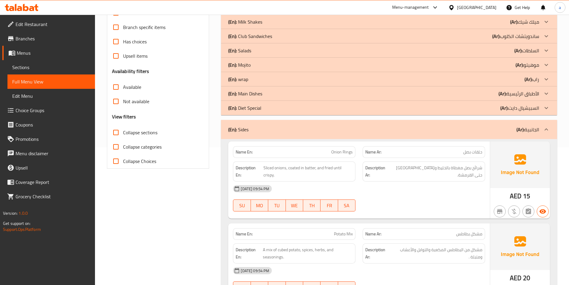
scroll to position [197, 0]
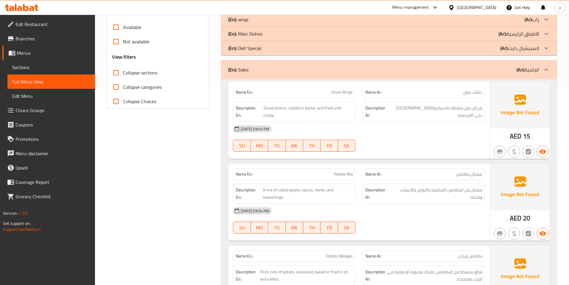
click at [271, 76] on div "(En): Sides (Ar): الجانبية" at bounding box center [389, 69] width 336 height 19
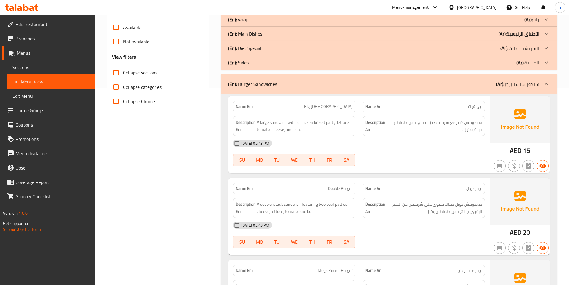
click at [269, 82] on p "(En): Burger Sandwiches" at bounding box center [252, 83] width 49 height 7
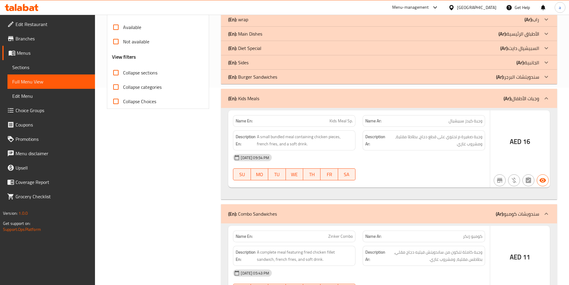
scroll to position [227, 0]
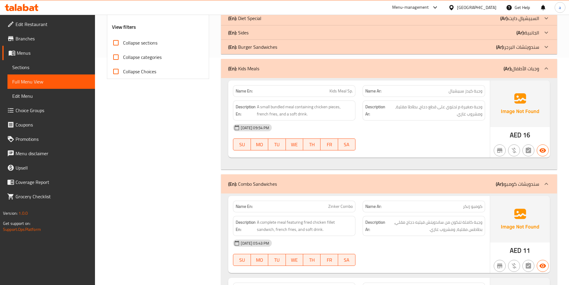
click at [271, 70] on div "(En): Kids Meals (Ar): وجبات الأطفال" at bounding box center [383, 68] width 311 height 7
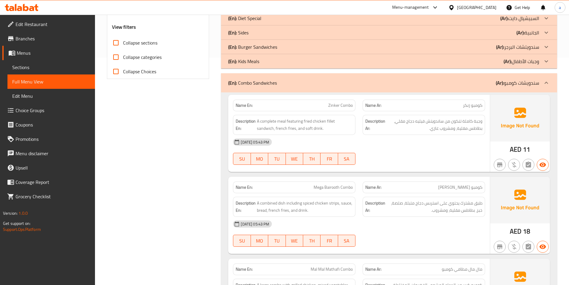
click at [274, 80] on p "(En): Combo Sandwiches" at bounding box center [252, 82] width 49 height 7
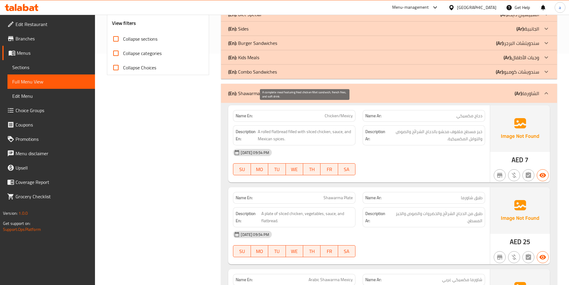
scroll to position [257, 0]
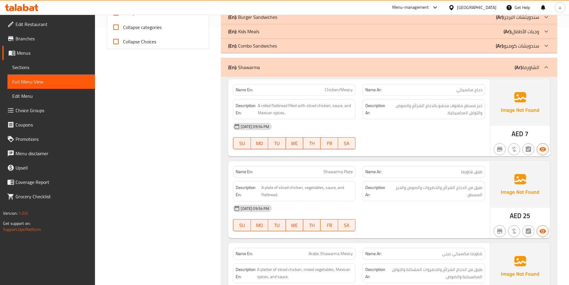
click at [275, 68] on div "(En): Shawarma (Ar): الشاورما" at bounding box center [383, 67] width 311 height 7
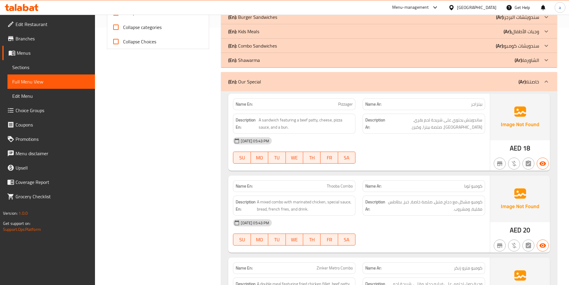
click at [278, 79] on div "(En): Our Special (Ar): خاصتنا" at bounding box center [383, 81] width 311 height 7
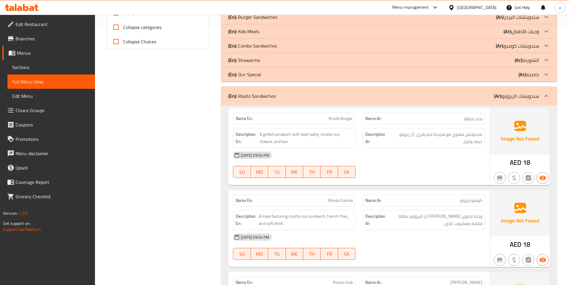
click at [273, 90] on div "(En): Risoto Sandwiches (Ar): سندويشات الريزوتو" at bounding box center [389, 95] width 336 height 19
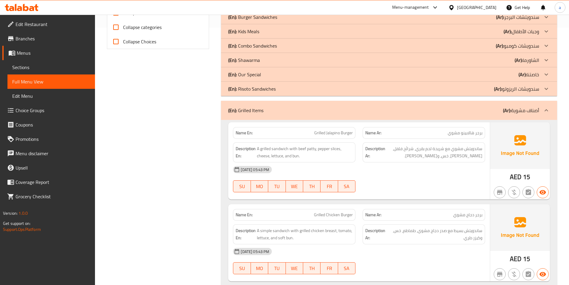
click at [266, 104] on div "(En): Grilled Items (Ar): أصناف مشوية" at bounding box center [389, 110] width 336 height 19
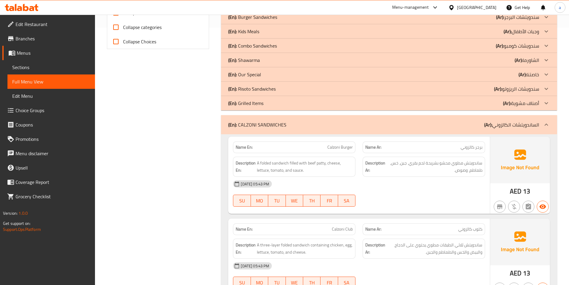
click at [268, 115] on div "(En): CALZONI SANDWICHES (Ar): الساندويتشات الكالزوني" at bounding box center [389, 124] width 336 height 19
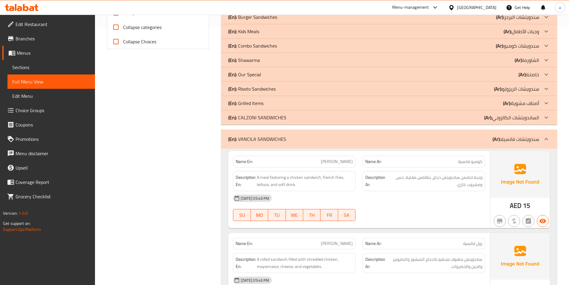
click at [266, 137] on p "(En): VANCILA SANDWICHES" at bounding box center [257, 138] width 58 height 7
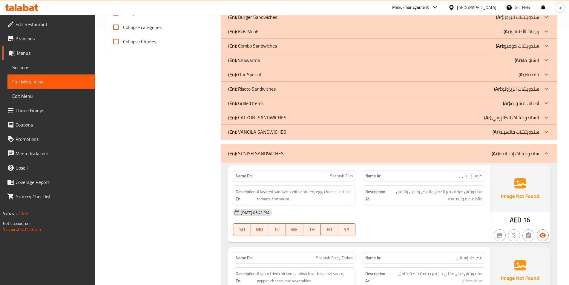
click at [266, 147] on div "(En): SPNISH SANDWICHES (Ar): ساندويتشات إسبانية" at bounding box center [389, 153] width 336 height 19
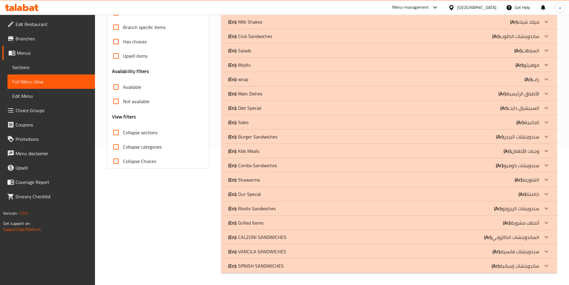
scroll to position [137, 0]
click at [263, 49] on div "(En): Salads (Ar): السلطات" at bounding box center [383, 50] width 311 height 7
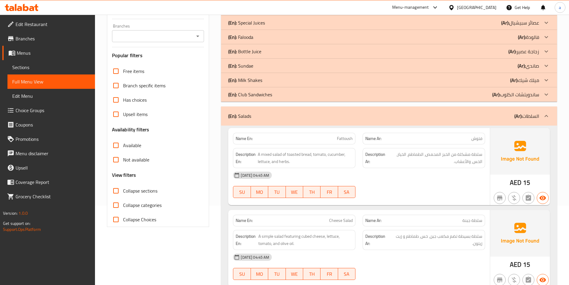
scroll to position [122, 0]
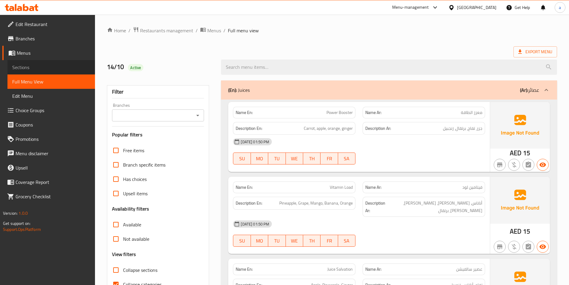
click at [39, 64] on span "Sections" at bounding box center [51, 67] width 78 height 7
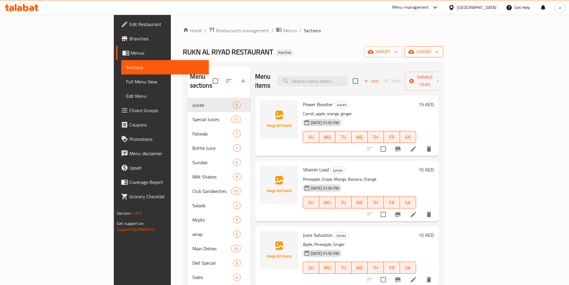
click at [414, 51] on icon "button" at bounding box center [411, 52] width 6 height 4
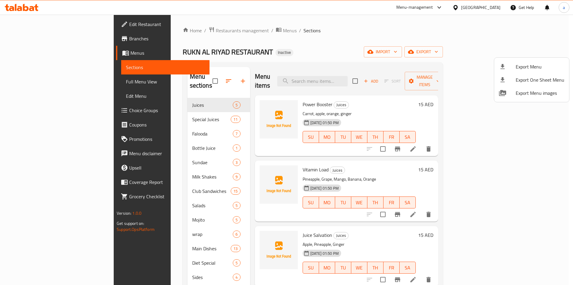
click at [502, 66] on icon at bounding box center [503, 66] width 4 height 5
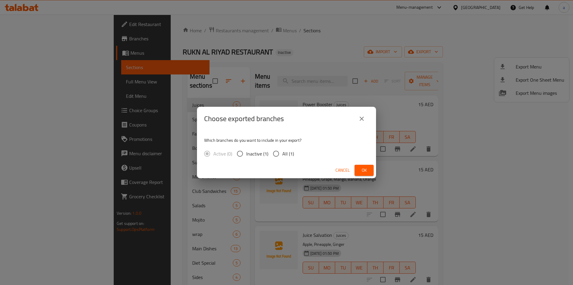
click at [284, 155] on span "All (1)" at bounding box center [289, 153] width 12 height 7
click at [283, 155] on input "All (1)" at bounding box center [276, 153] width 13 height 13
radio input "true"
click at [364, 169] on span "Ok" at bounding box center [365, 169] width 10 height 7
